Goal: Entertainment & Leisure: Consume media (video, audio)

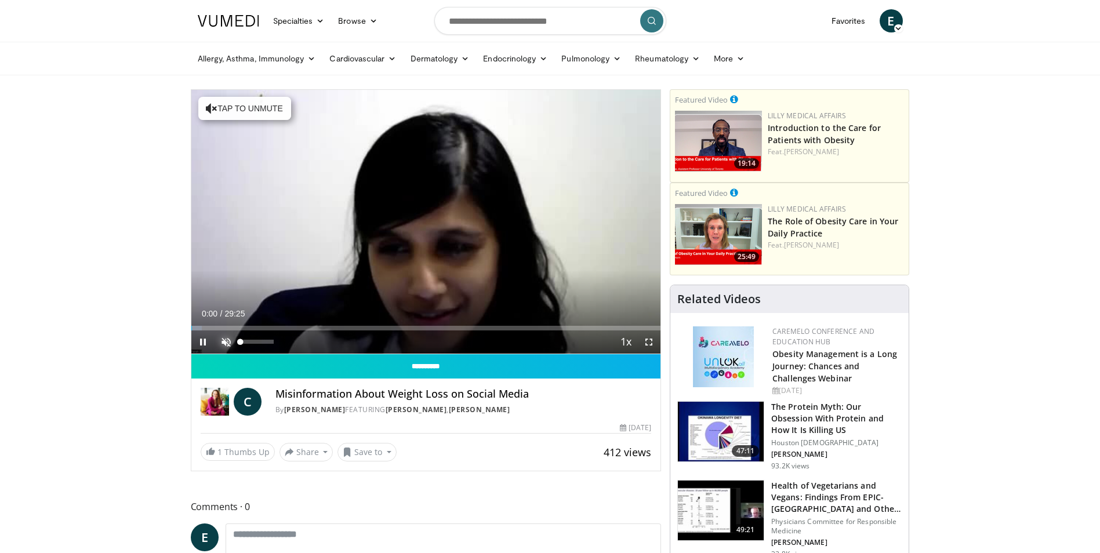
click at [227, 344] on span "Video Player" at bounding box center [225, 341] width 23 height 23
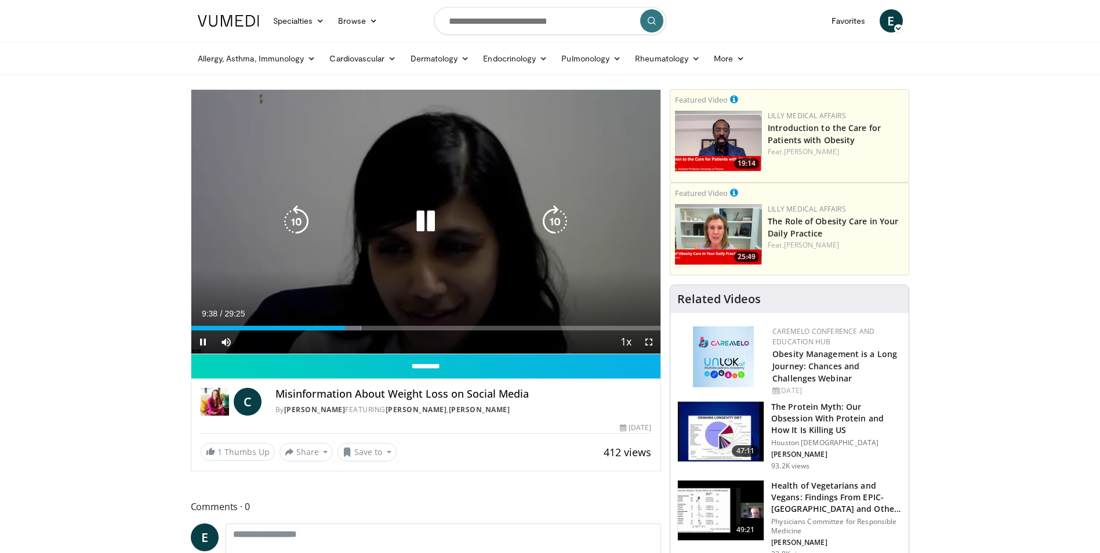
click at [429, 224] on icon "Video Player" at bounding box center [425, 221] width 32 height 32
